Goal: Navigation & Orientation: Find specific page/section

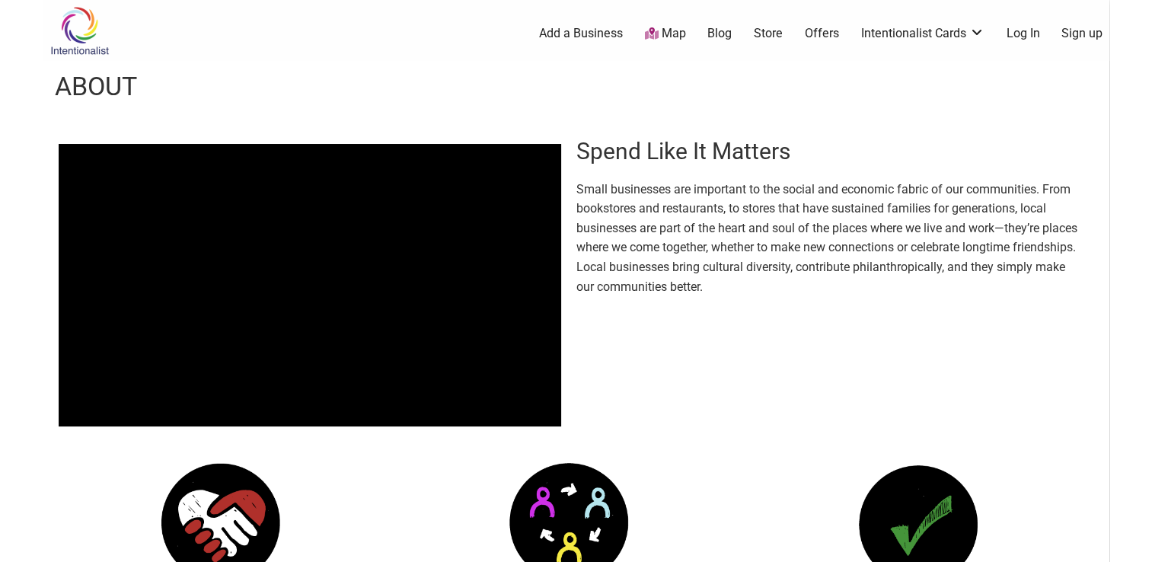
click at [722, 97] on header "About" at bounding box center [576, 87] width 1066 height 52
click at [677, 37] on link "Map" at bounding box center [664, 34] width 41 height 18
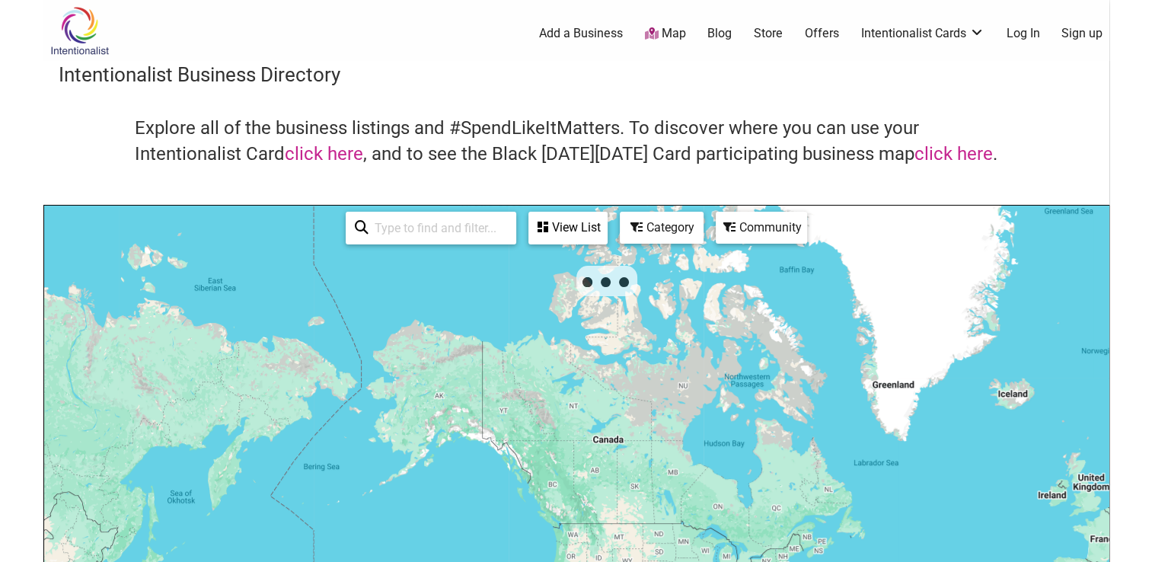
click at [34, 114] on body "× Menu 0 Add a Business Map Blog Store Offers Intentionalist Cards Buy Black Ca…" at bounding box center [576, 281] width 1152 height 562
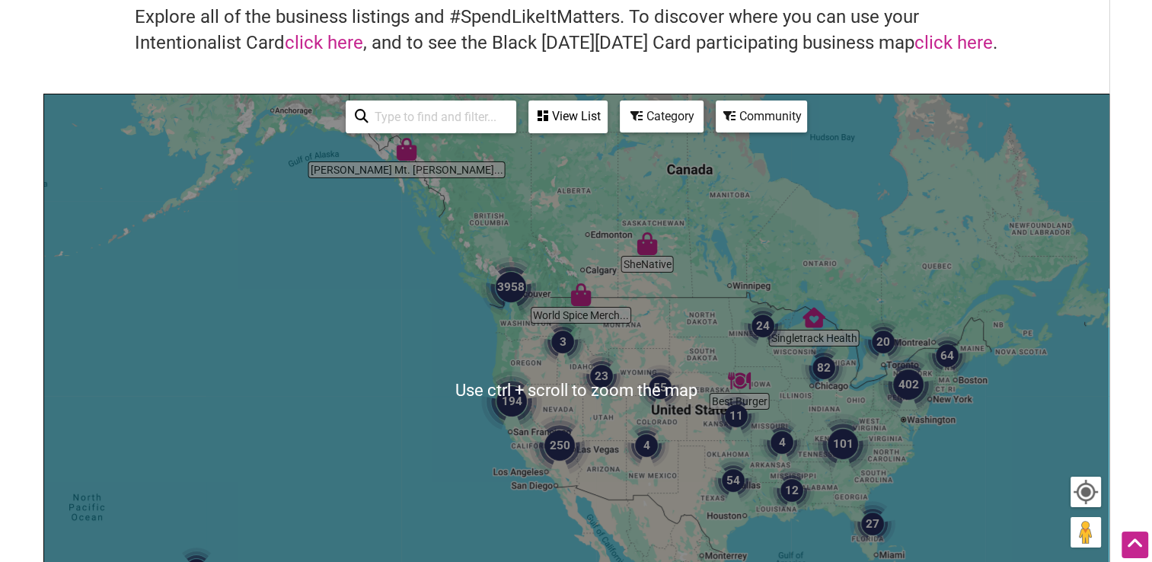
click at [759, 485] on div "To navigate, press the arrow keys." at bounding box center [576, 390] width 1065 height 593
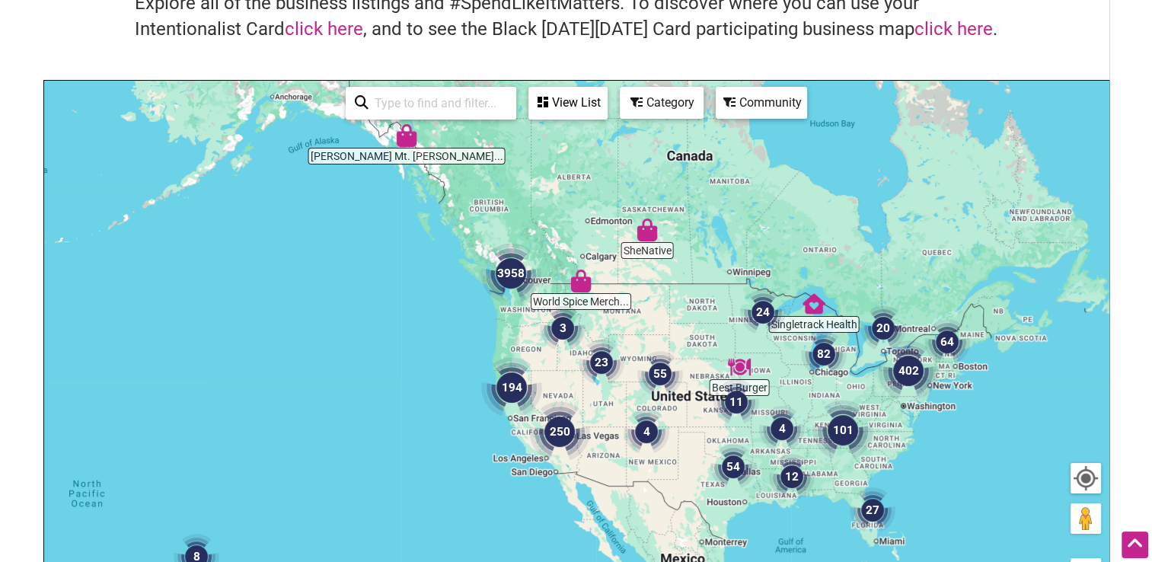
click at [606, 114] on div "Category" at bounding box center [568, 102] width 76 height 29
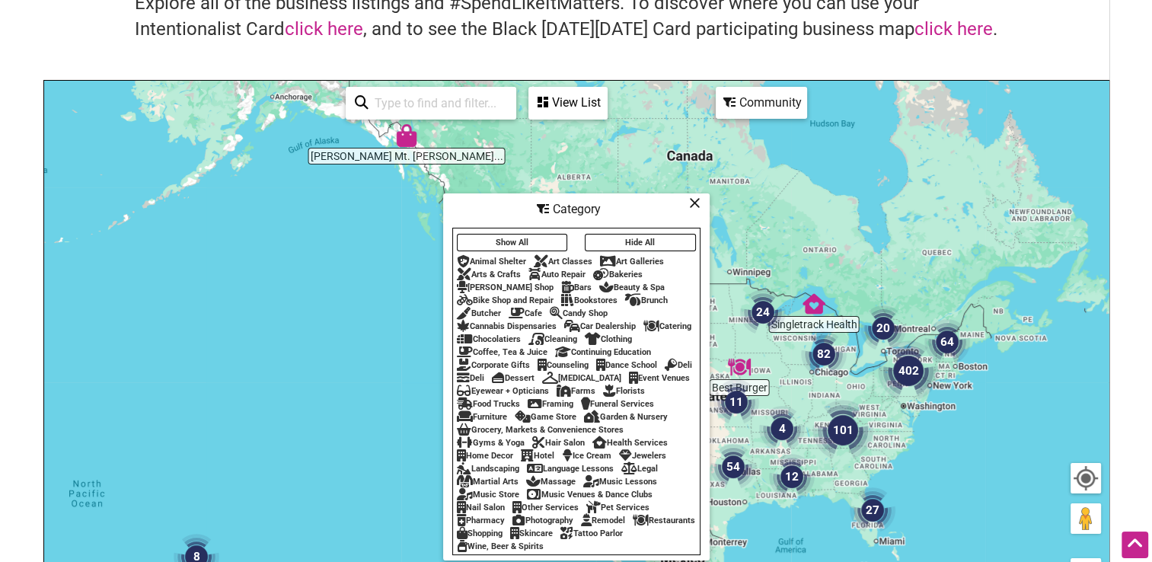
click at [532, 308] on div "Cafe" at bounding box center [526, 313] width 34 height 10
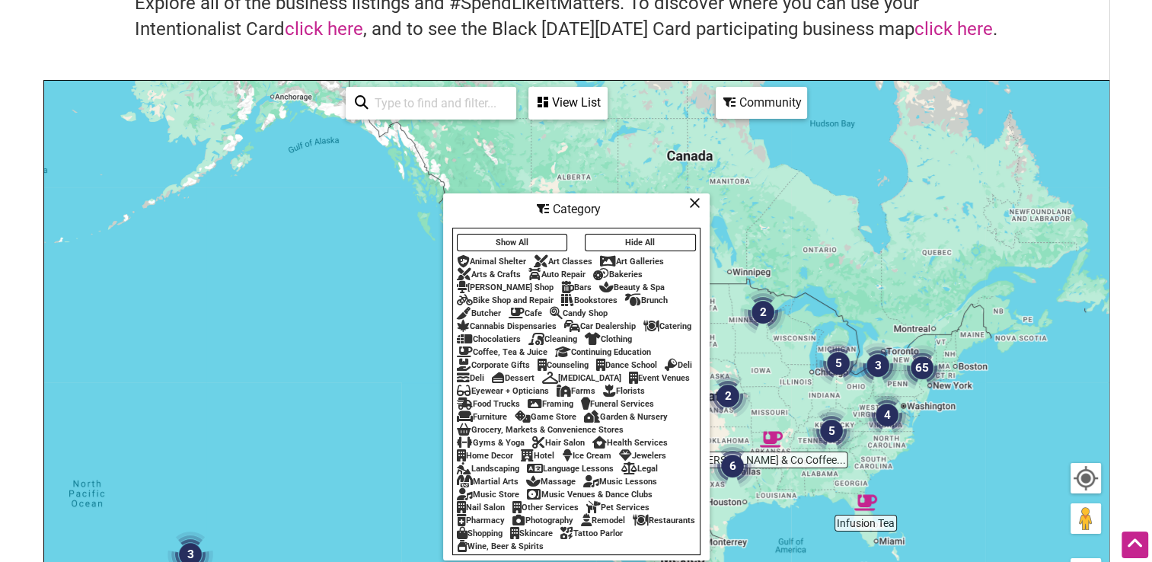
click at [381, 294] on div "To navigate, press the arrow keys." at bounding box center [576, 377] width 1065 height 593
click at [1014, 468] on div "To navigate, press the arrow keys." at bounding box center [576, 377] width 1065 height 593
click at [692, 203] on icon at bounding box center [694, 203] width 11 height 1
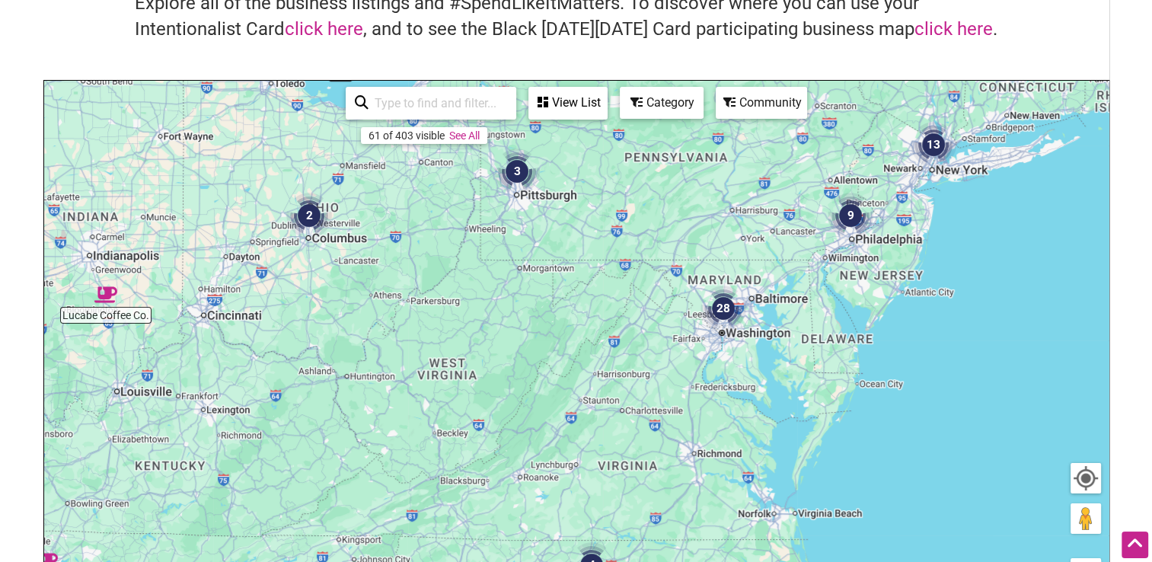
click at [724, 308] on img "28" at bounding box center [724, 309] width 46 height 46
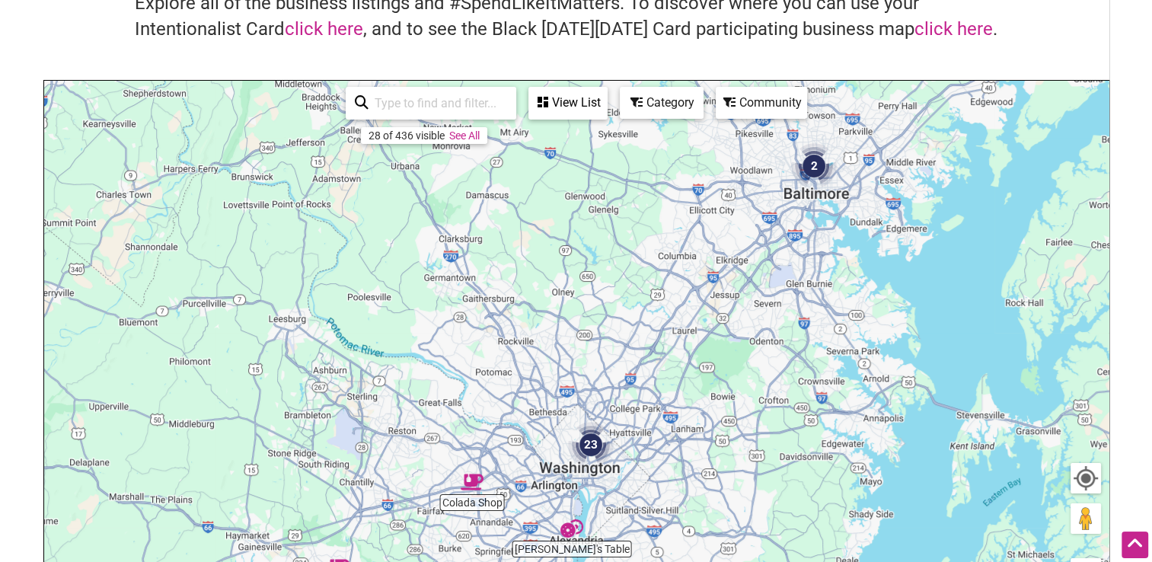
click at [594, 445] on img "23" at bounding box center [591, 445] width 46 height 46
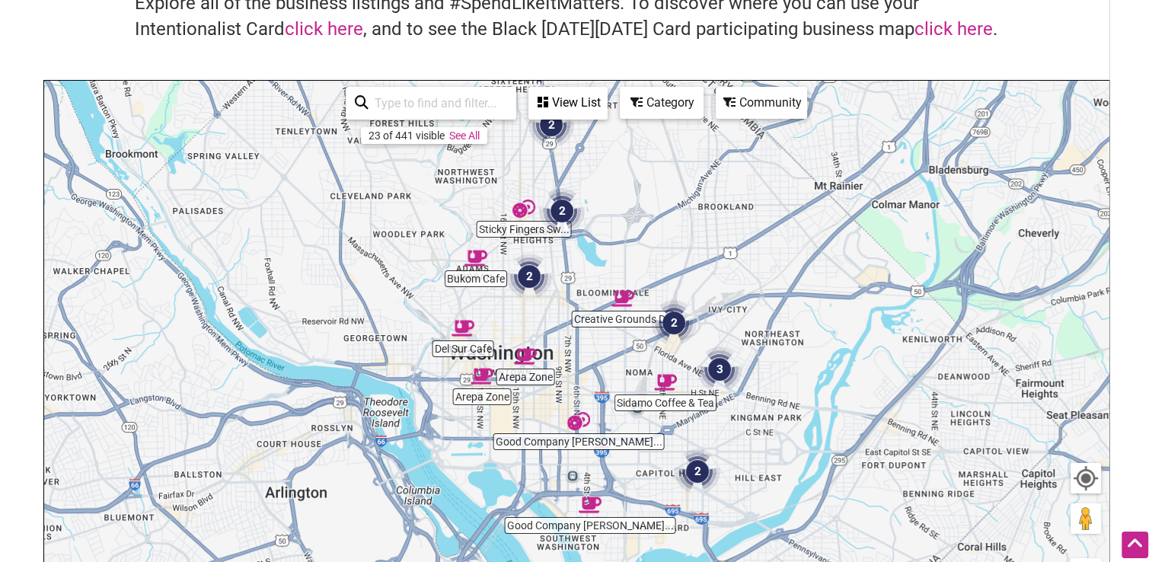
click at [471, 355] on div "To navigate, press the arrow keys." at bounding box center [576, 377] width 1065 height 593
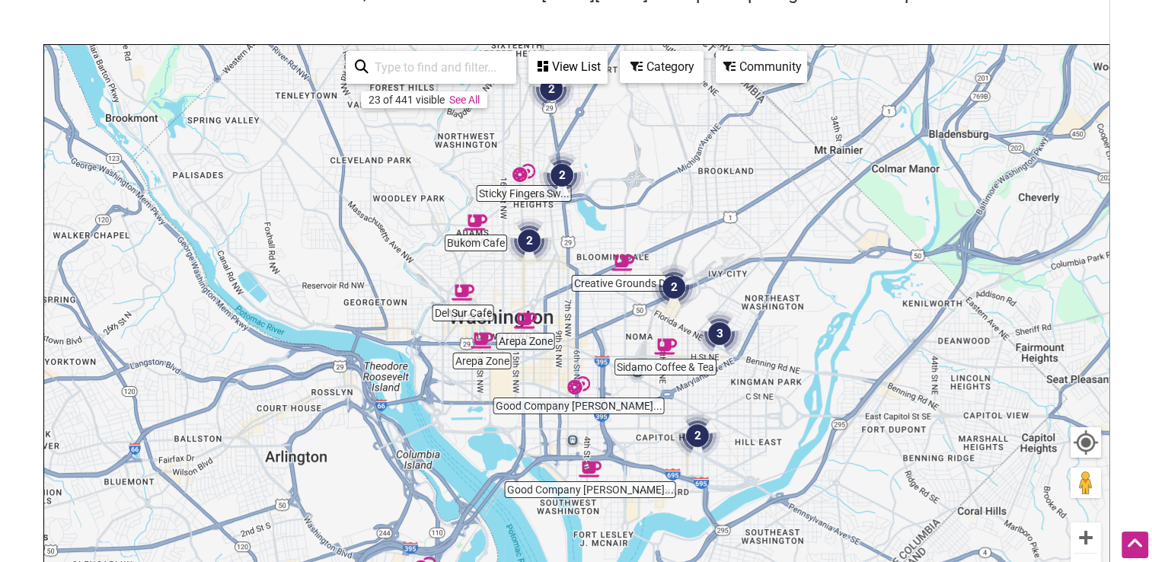
scroll to position [163, 0]
